Goal: Task Accomplishment & Management: Use online tool/utility

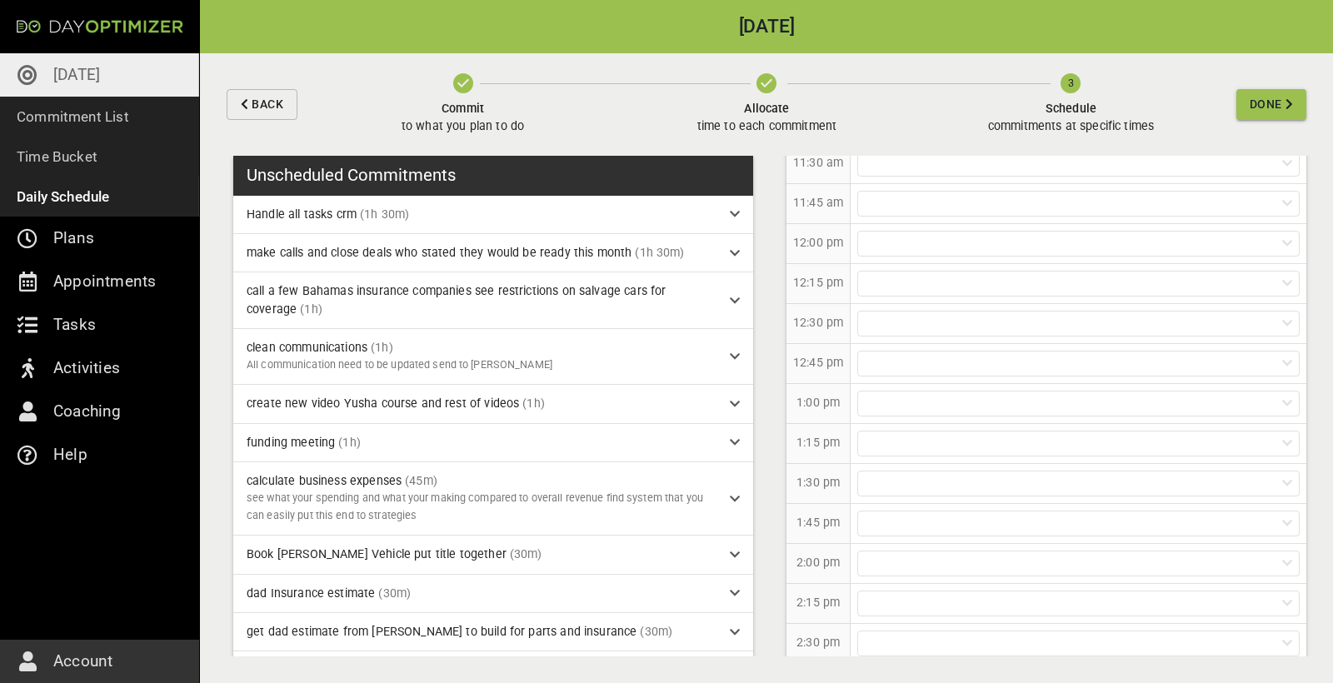
scroll to position [861, 0]
click at [875, 396] on div at bounding box center [1078, 394] width 442 height 26
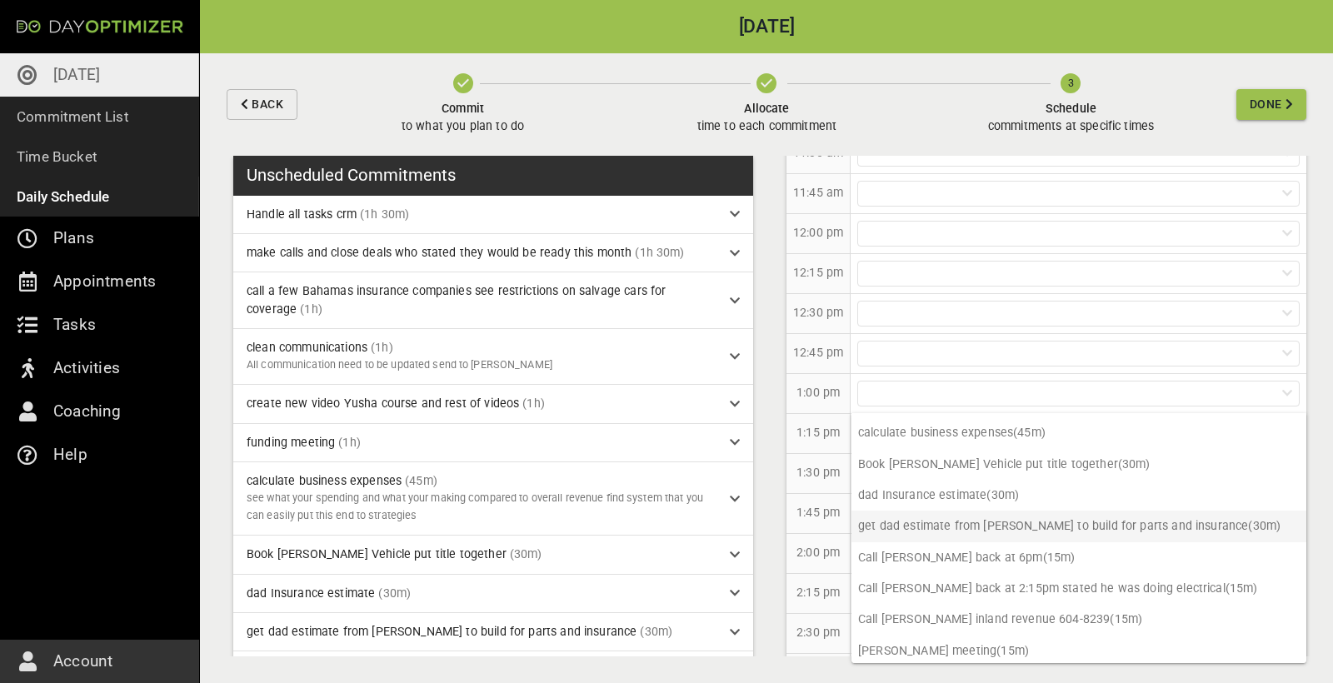
scroll to position [199, 0]
click at [900, 393] on div at bounding box center [1078, 394] width 442 height 26
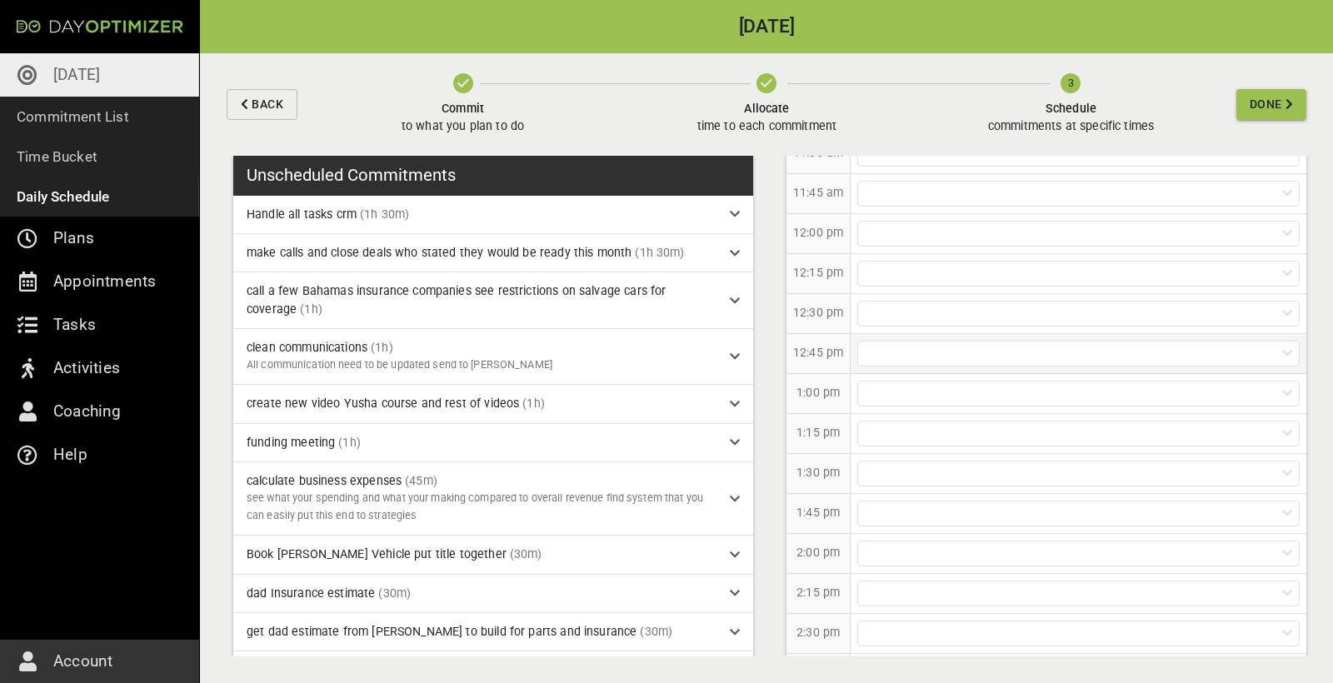
click at [914, 362] on div at bounding box center [1078, 354] width 442 height 26
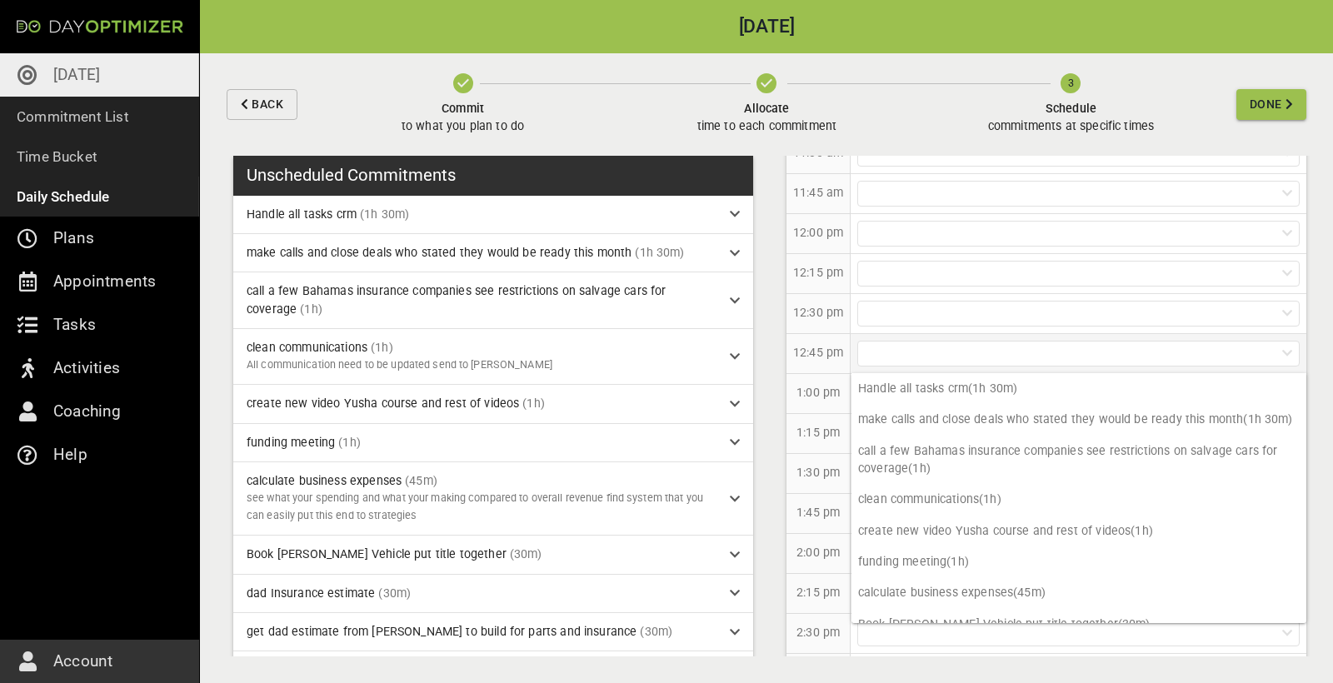
click at [914, 362] on div at bounding box center [1078, 354] width 442 height 26
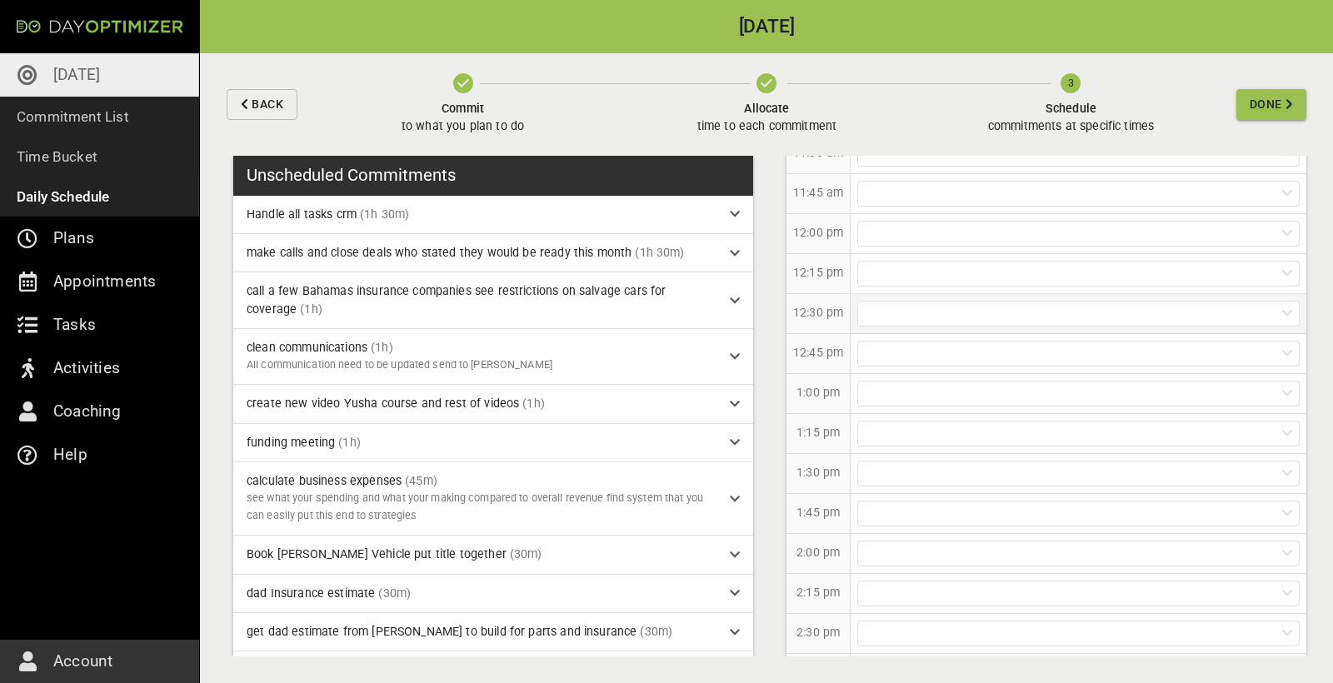
click at [912, 315] on div at bounding box center [1078, 314] width 442 height 26
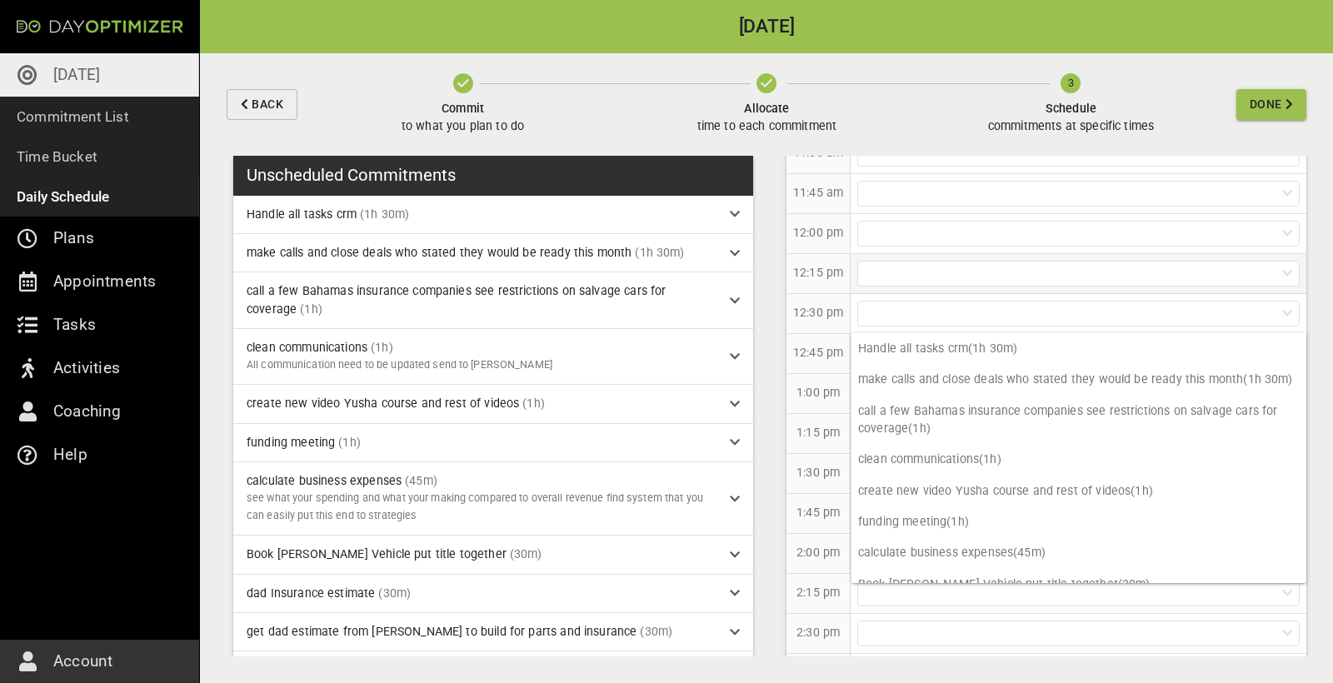
click at [914, 276] on div at bounding box center [1078, 274] width 442 height 26
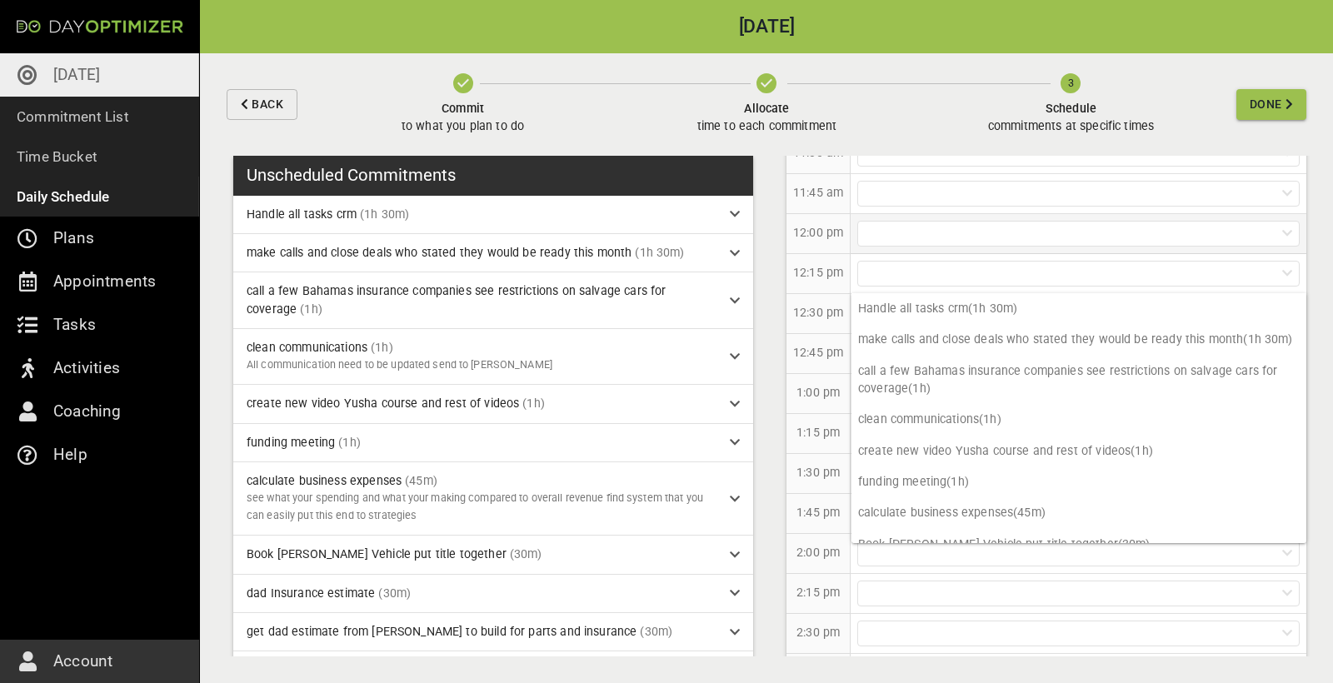
click at [929, 232] on div at bounding box center [1078, 234] width 442 height 26
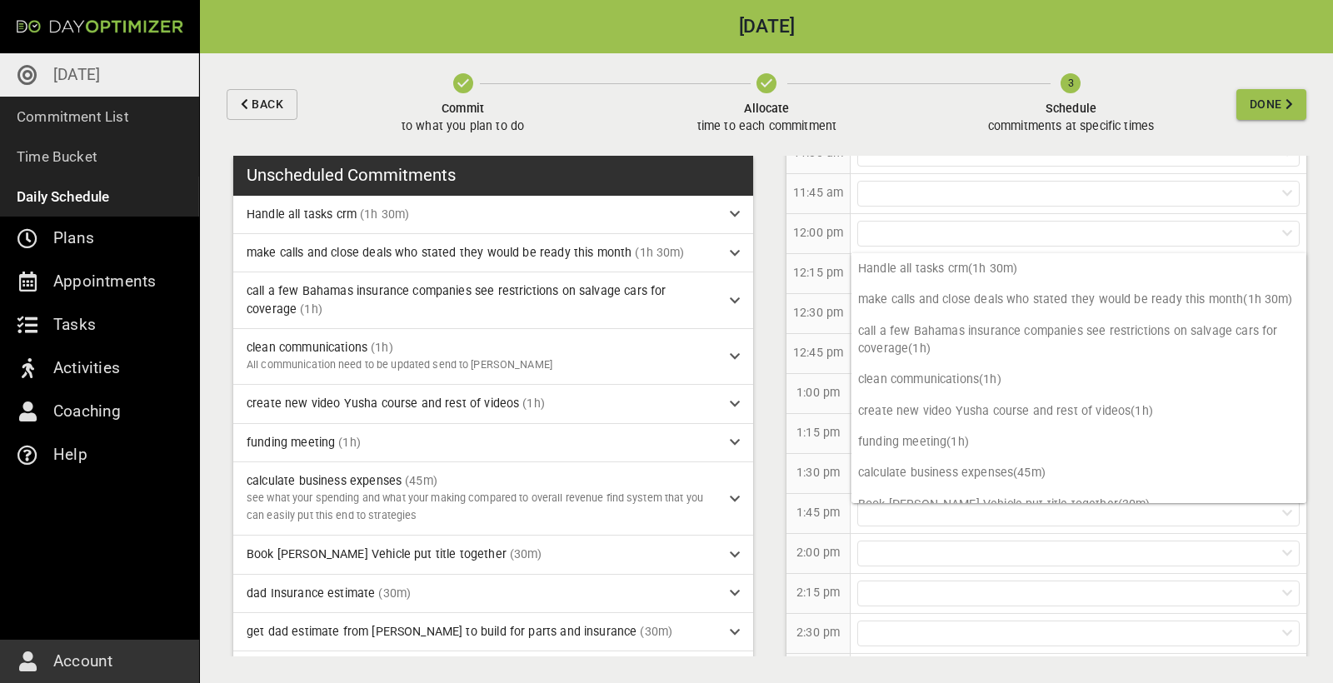
click at [830, 560] on p "2:00 pm" at bounding box center [817, 552] width 43 height 17
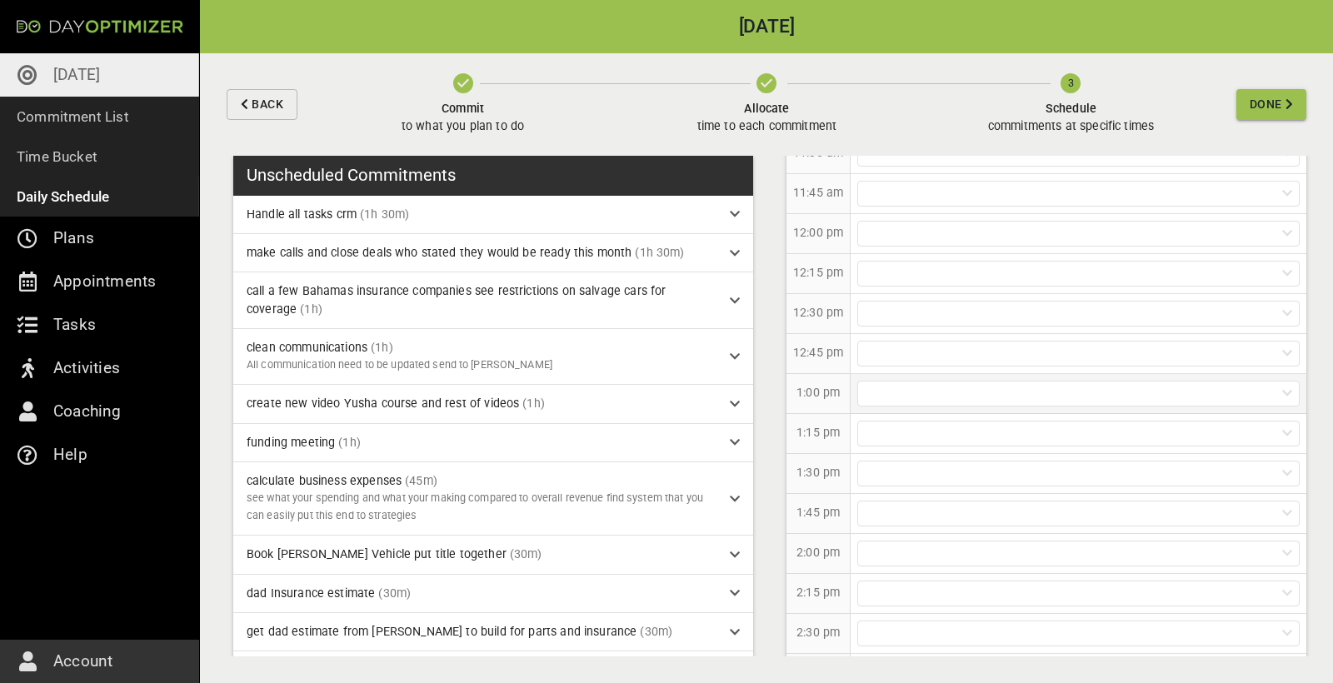
click at [926, 399] on div at bounding box center [1078, 394] width 442 height 26
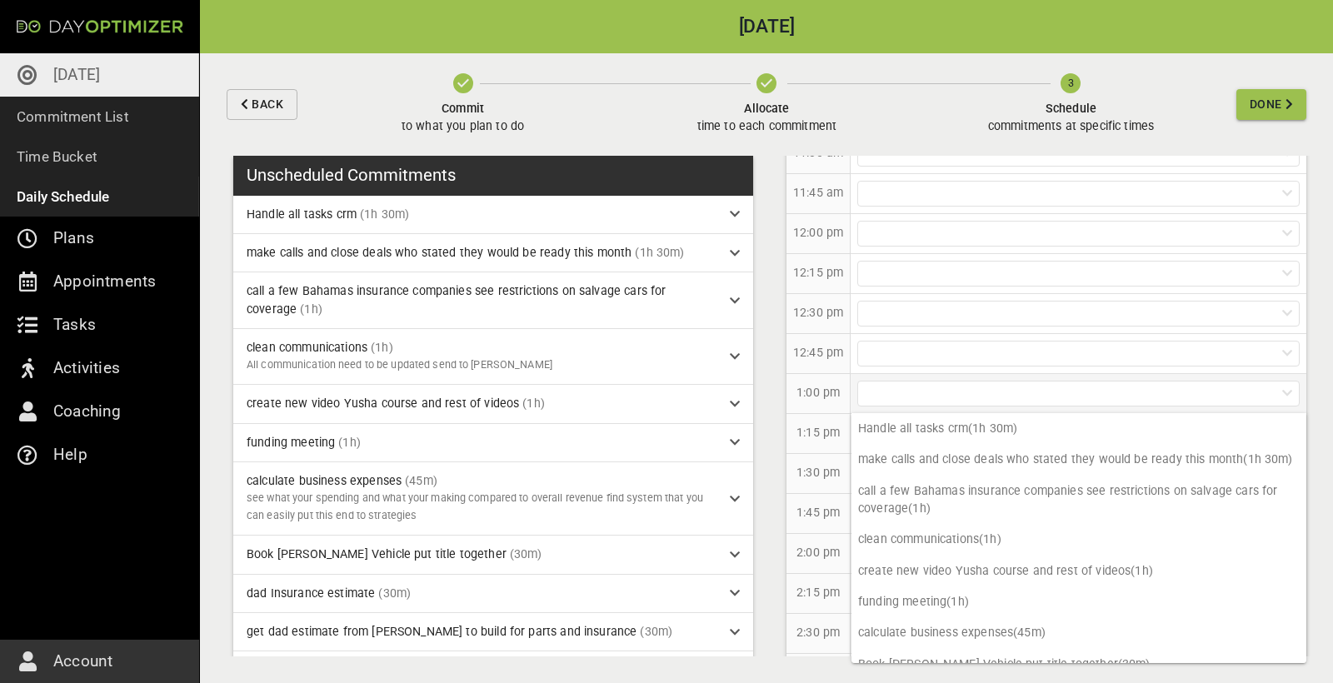
click at [926, 399] on div at bounding box center [1078, 394] width 442 height 26
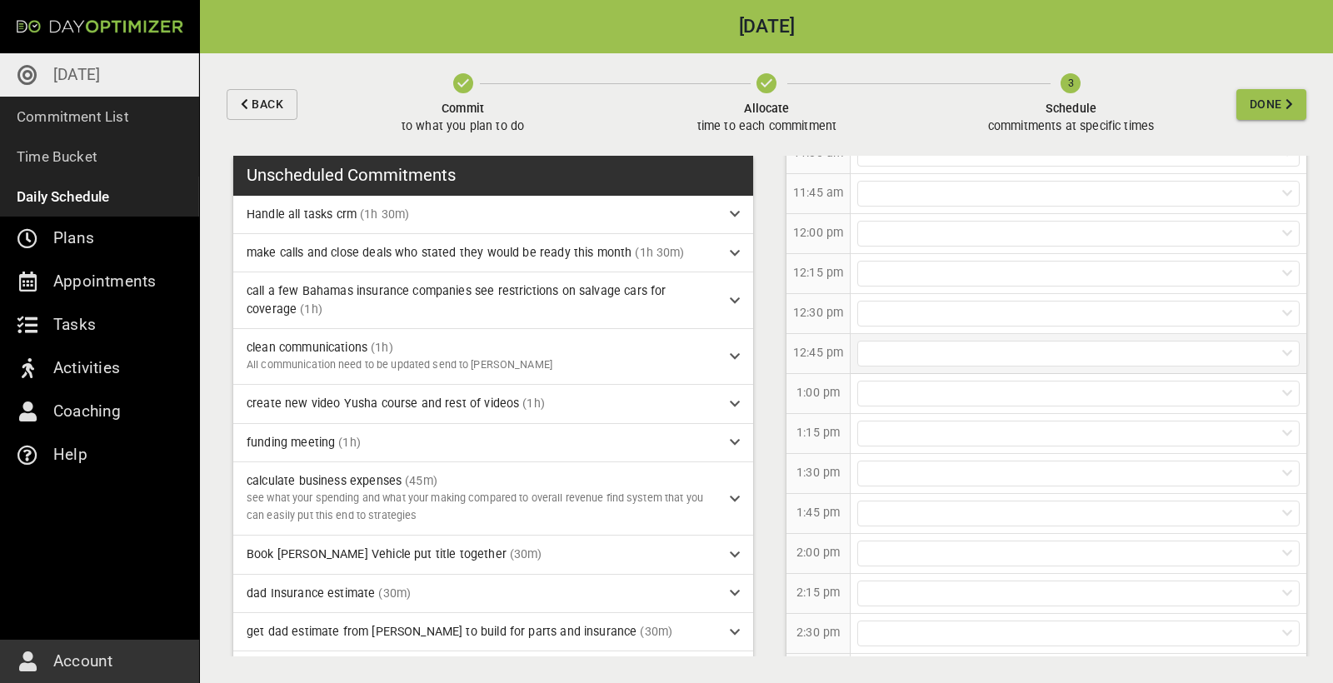
click at [931, 358] on div at bounding box center [1078, 354] width 442 height 26
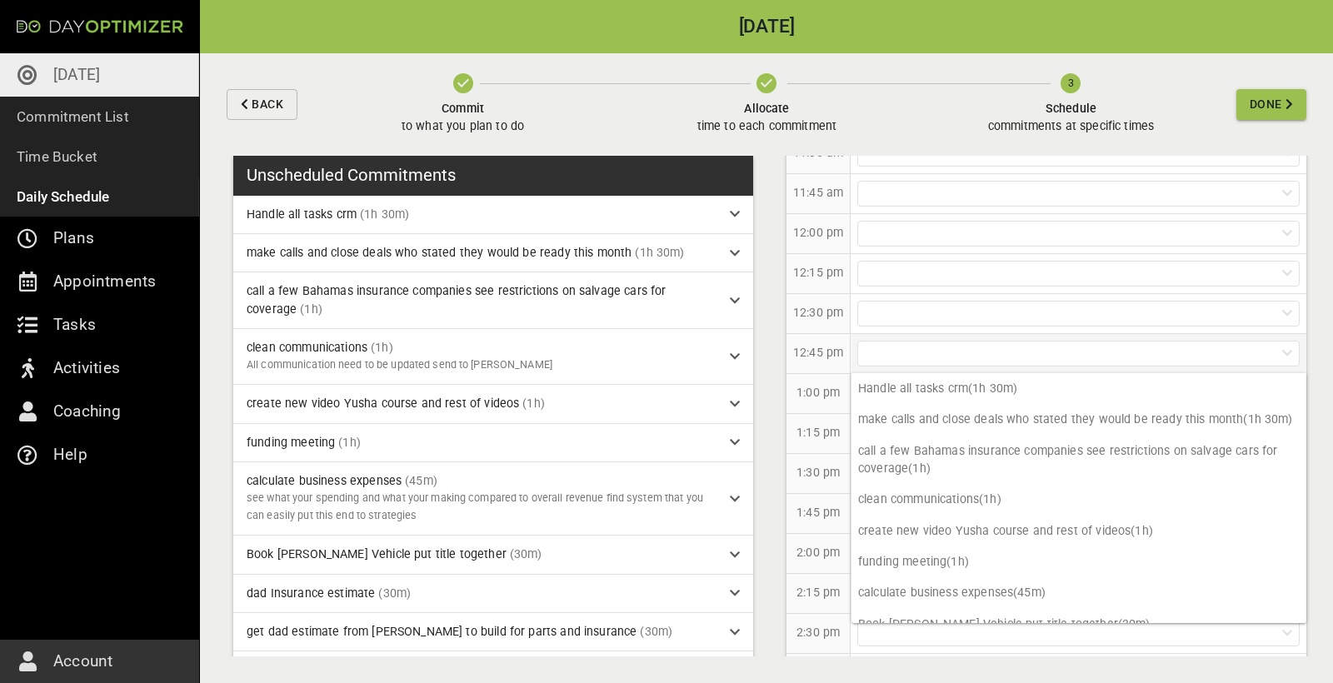
click at [918, 349] on div at bounding box center [1078, 354] width 442 height 26
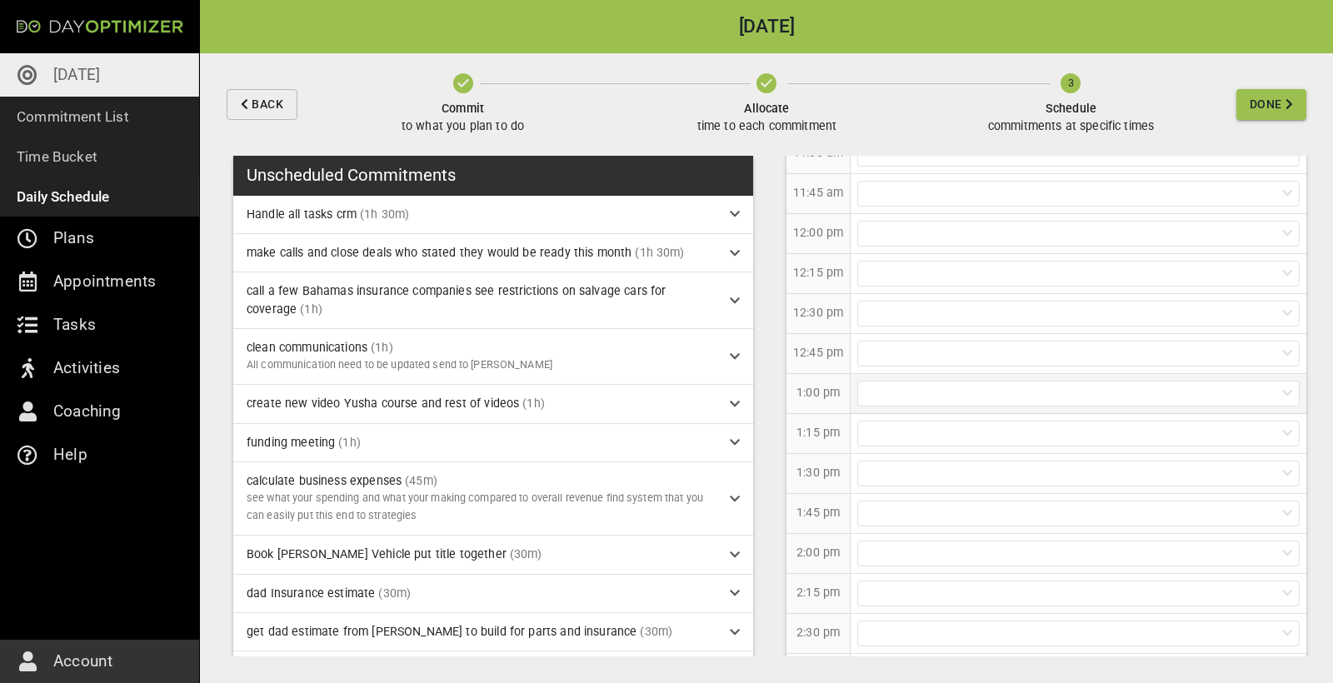
click at [897, 393] on div at bounding box center [1078, 394] width 442 height 26
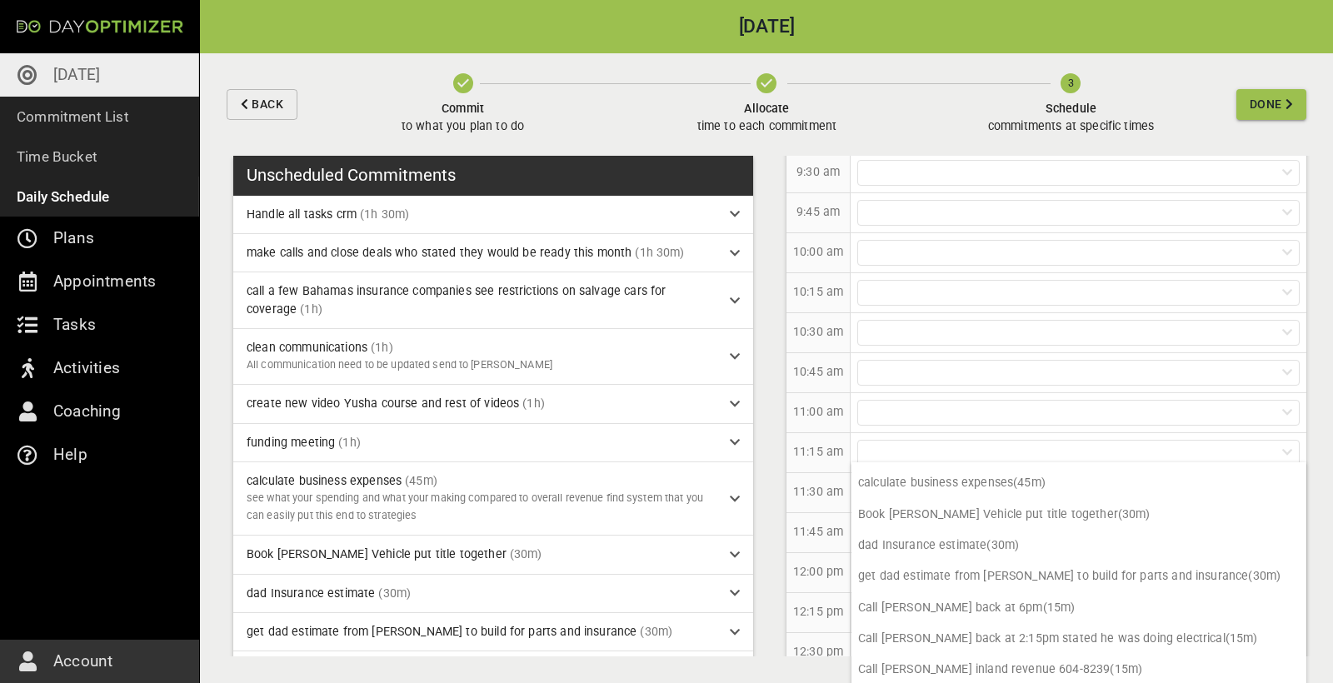
scroll to position [519, 0]
click at [950, 297] on div at bounding box center [1078, 296] width 442 height 26
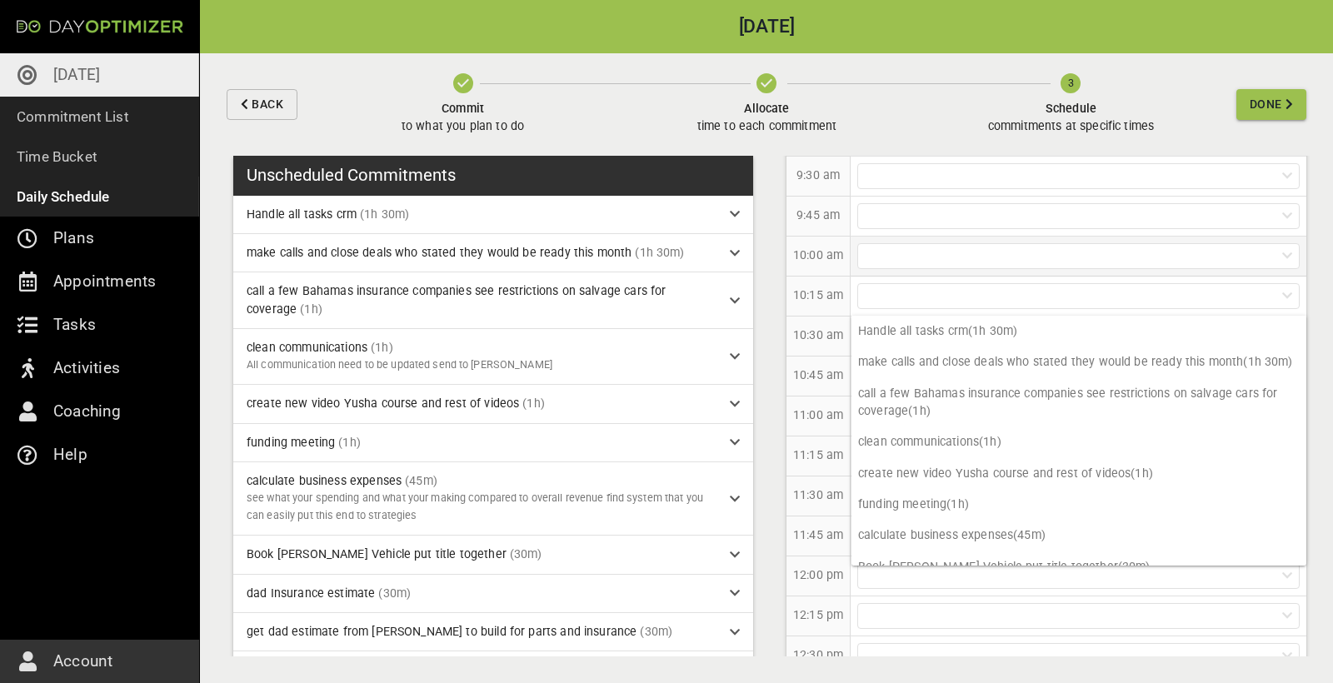
click at [936, 257] on div at bounding box center [1078, 256] width 442 height 26
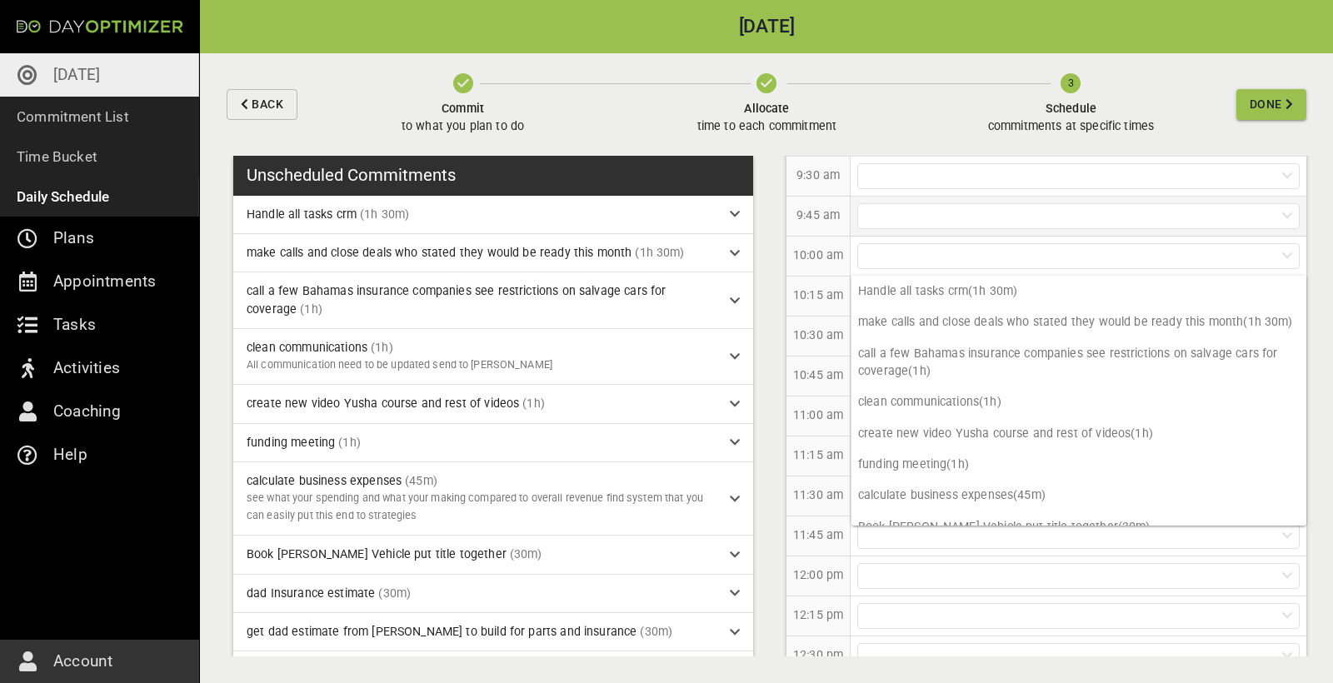
click at [935, 224] on div at bounding box center [1078, 216] width 442 height 26
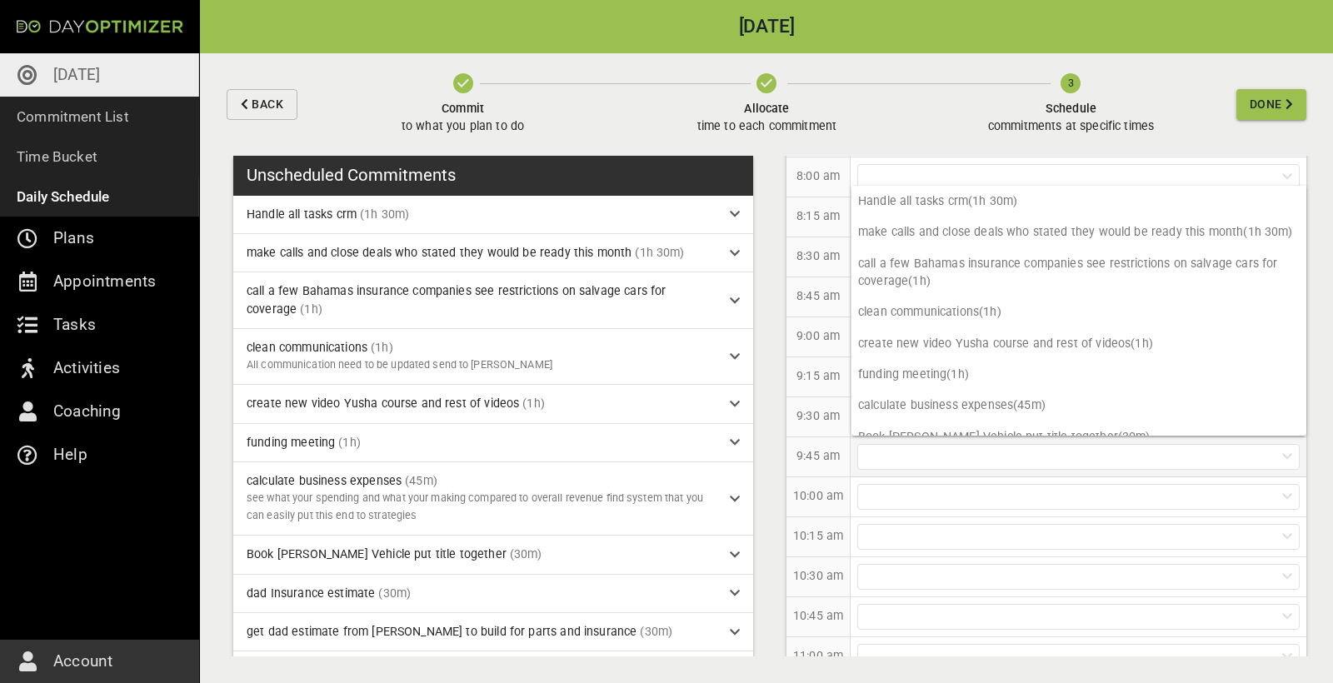
scroll to position [277, 0]
click at [820, 365] on div "9:15 am" at bounding box center [818, 378] width 64 height 40
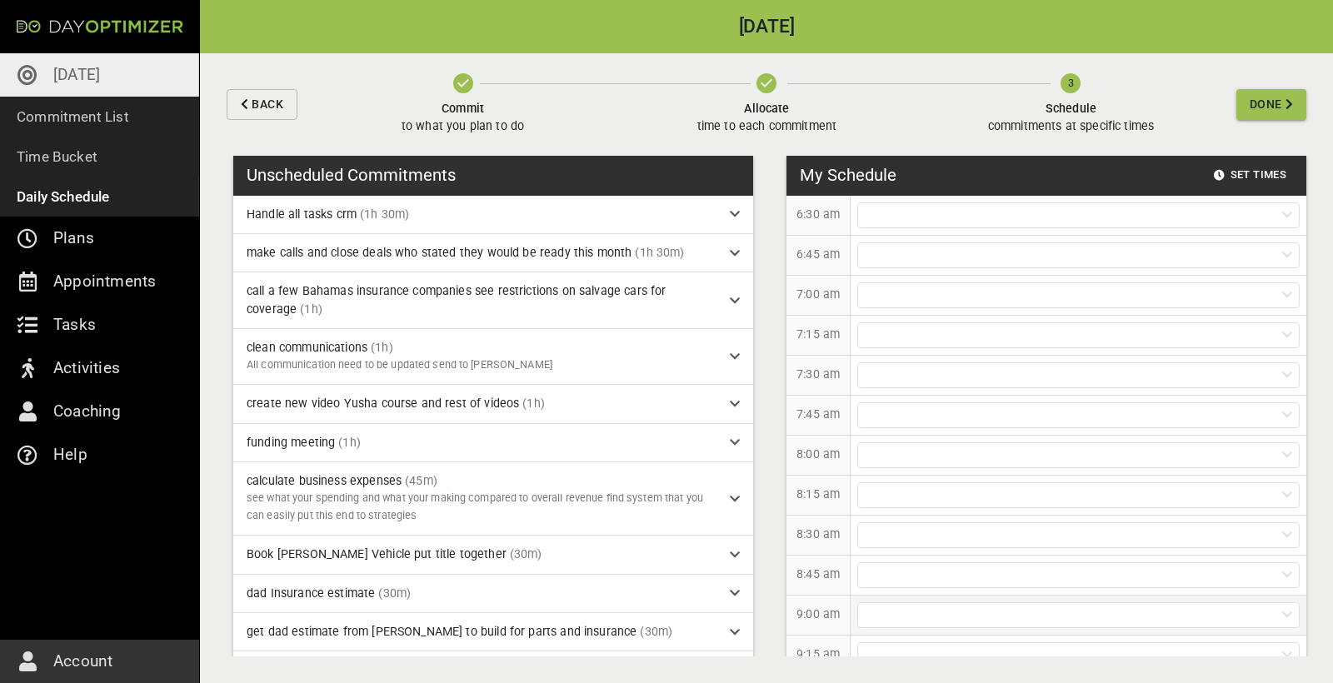
scroll to position [0, 0]
click at [732, 253] on icon at bounding box center [735, 253] width 10 height 12
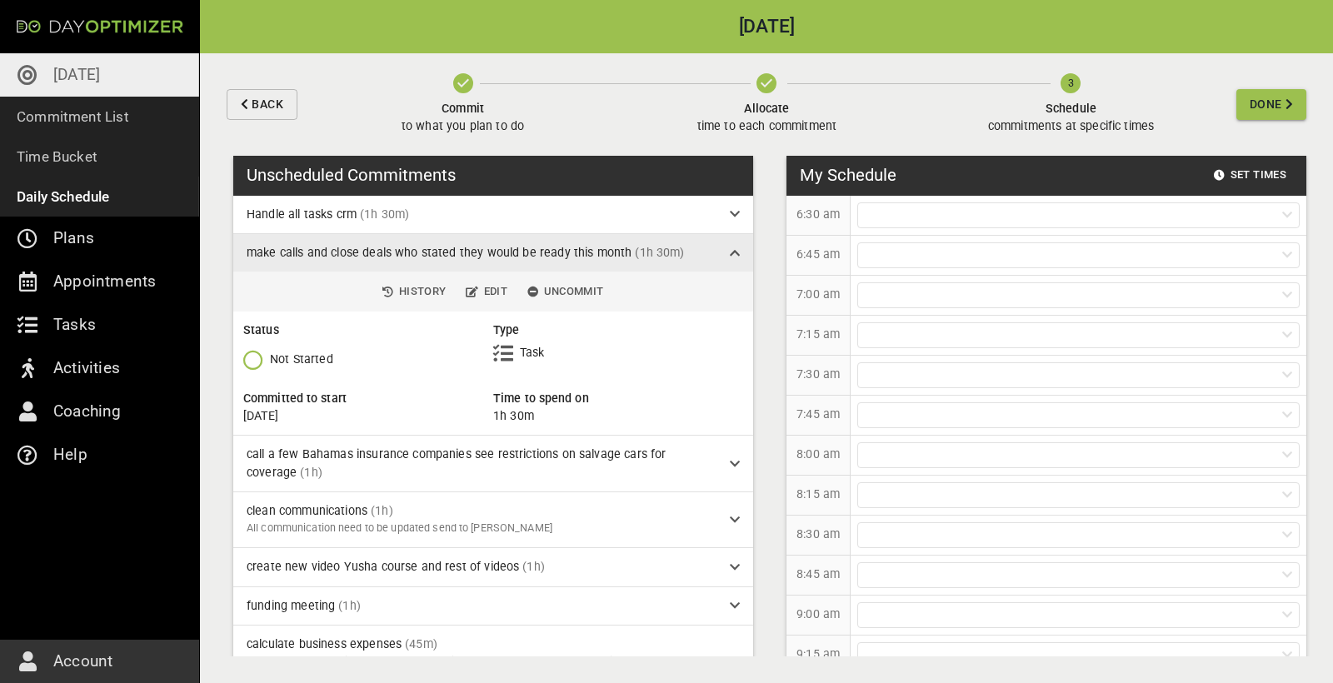
click at [732, 253] on icon at bounding box center [735, 253] width 10 height 12
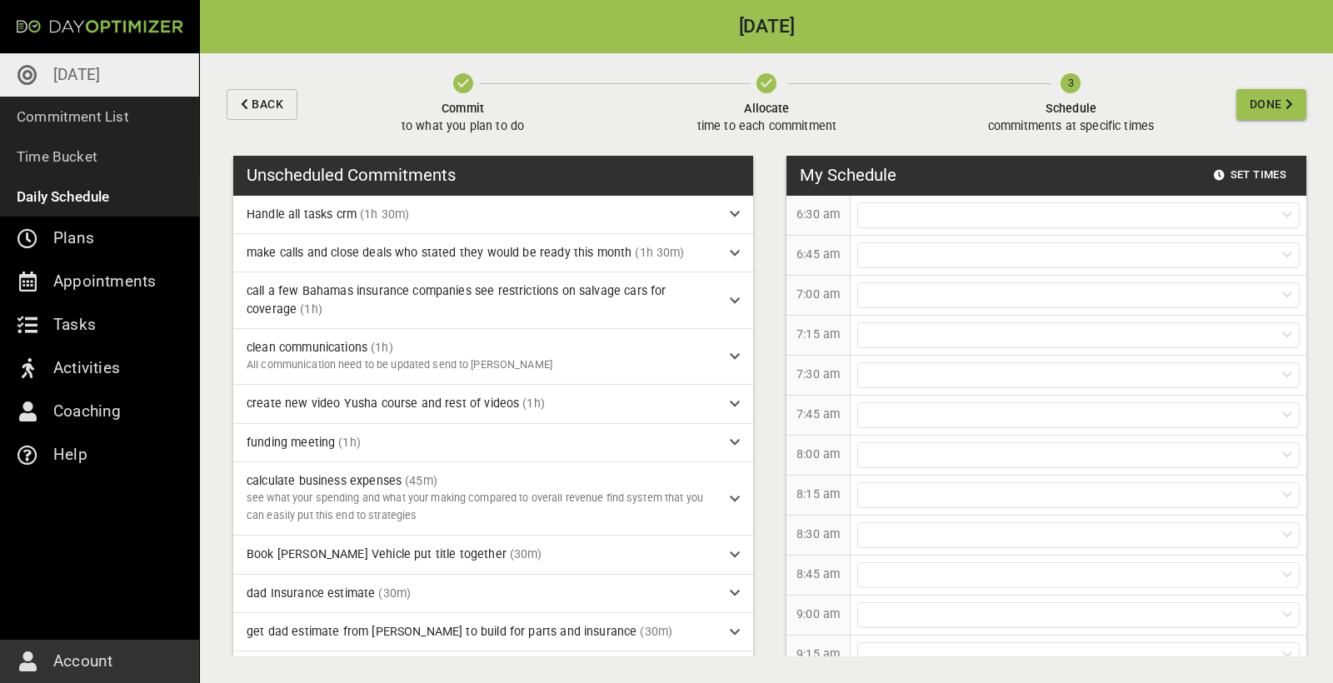
click at [469, 174] on div "Unscheduled Commitments" at bounding box center [493, 176] width 520 height 40
drag, startPoint x: 466, startPoint y: 175, endPoint x: 258, endPoint y: 181, distance: 207.5
click at [258, 181] on div "Unscheduled Commitments" at bounding box center [493, 176] width 520 height 40
click at [255, 152] on div "Back Commit to what you plan to do Allocate time to each commitment 3 Schedule …" at bounding box center [766, 104] width 1133 height 102
click at [329, 135] on button "Commit to what you plan to do" at bounding box center [462, 104] width 317 height 102
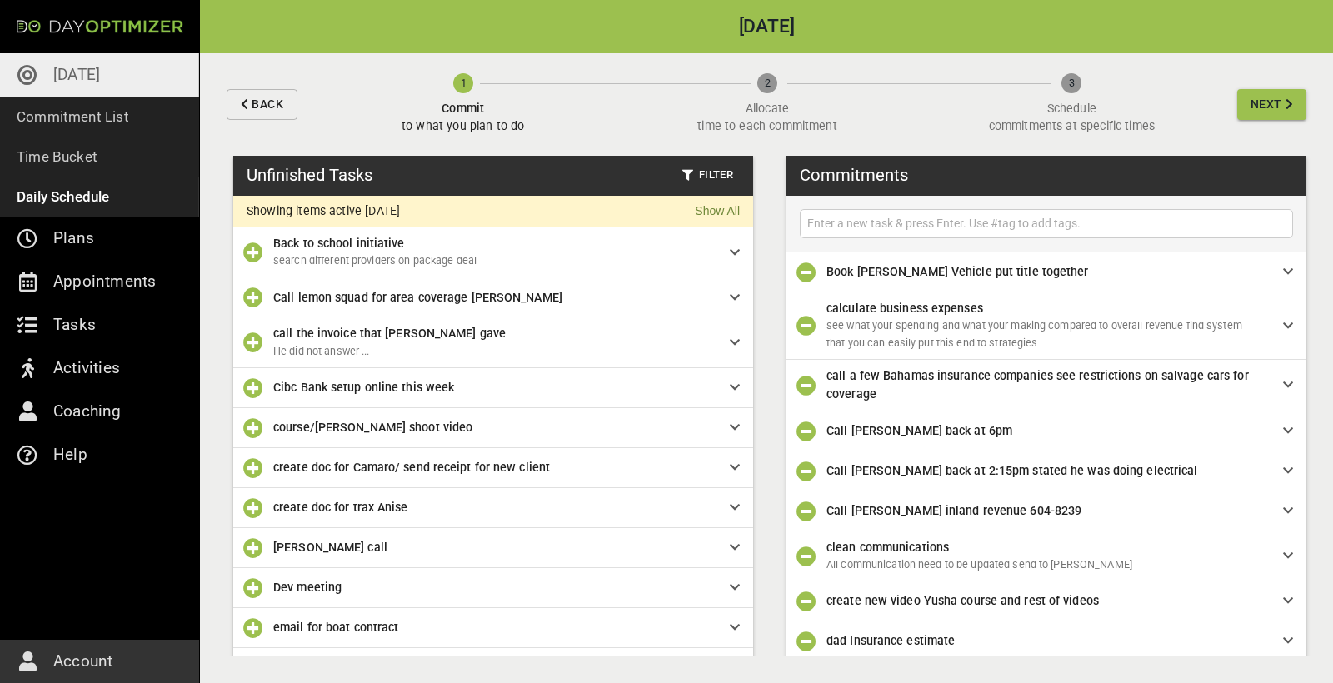
click at [1274, 102] on span "Next" at bounding box center [1266, 104] width 32 height 21
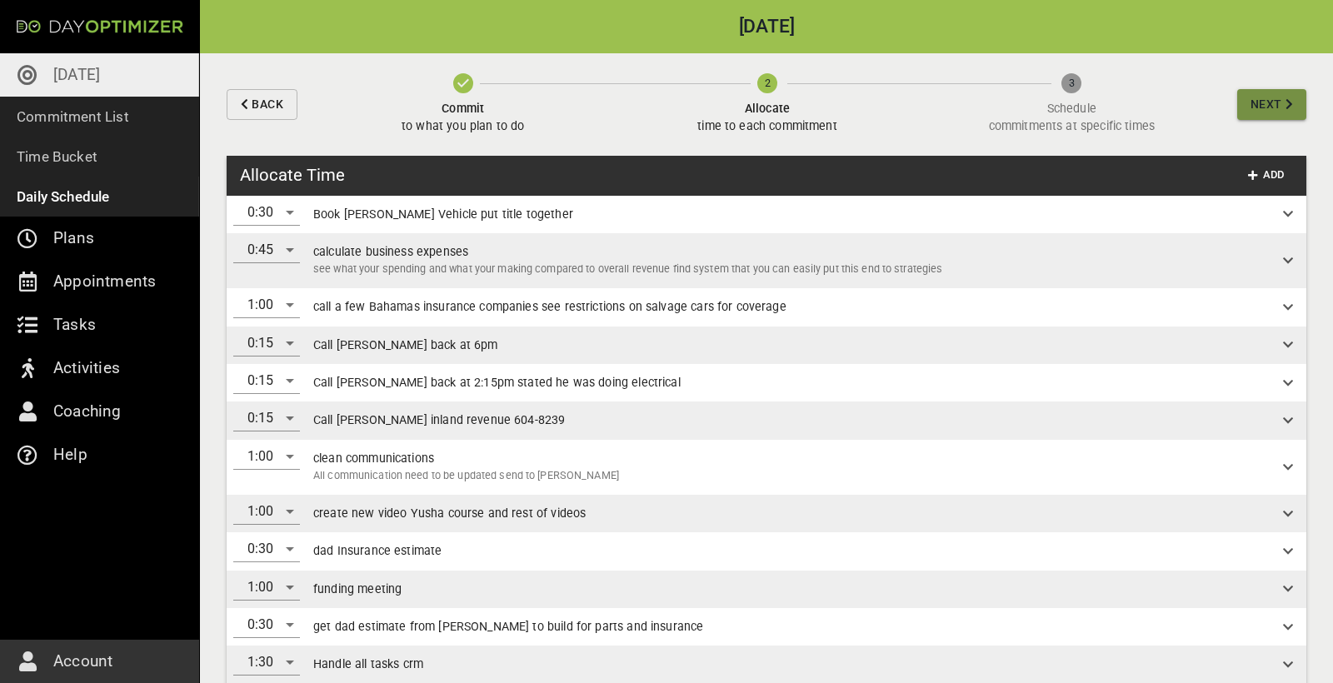
click at [1277, 117] on button "Next" at bounding box center [1271, 104] width 69 height 31
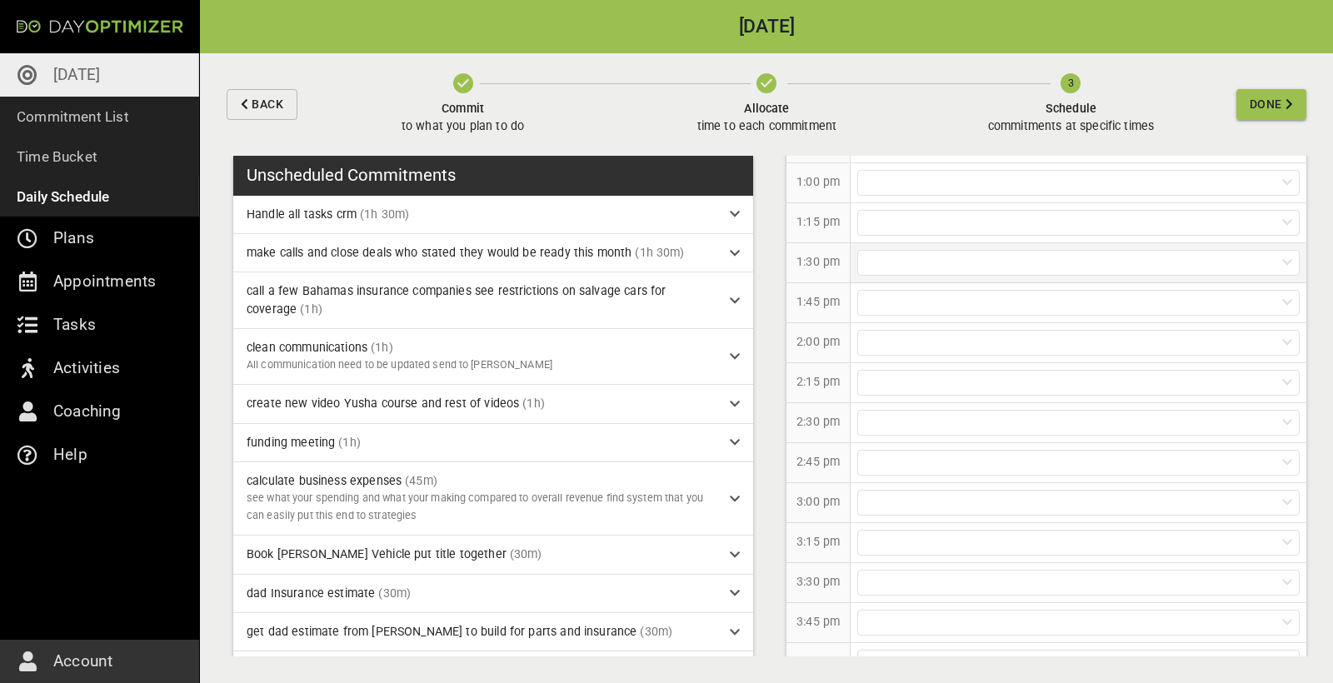
scroll to position [1069, 0]
click at [876, 267] on div at bounding box center [1078, 266] width 442 height 26
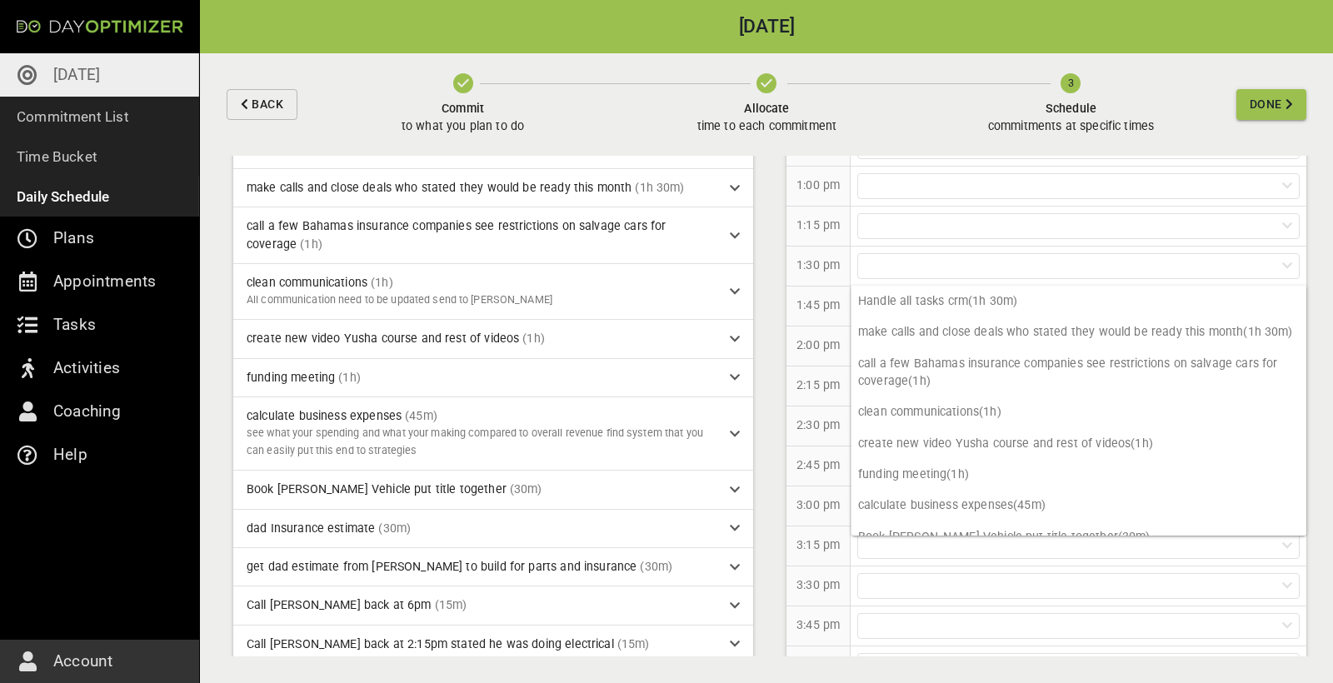
scroll to position [67, 0]
